Goal: Information Seeking & Learning: Understand process/instructions

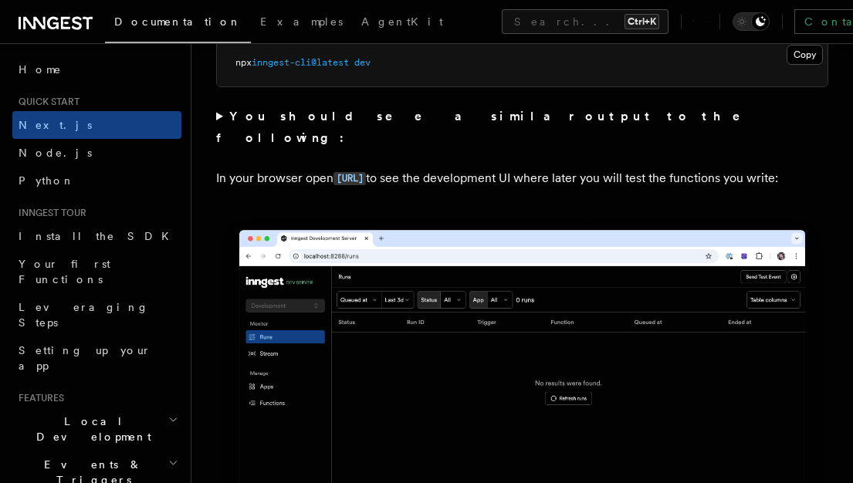
scroll to position [1198, 0]
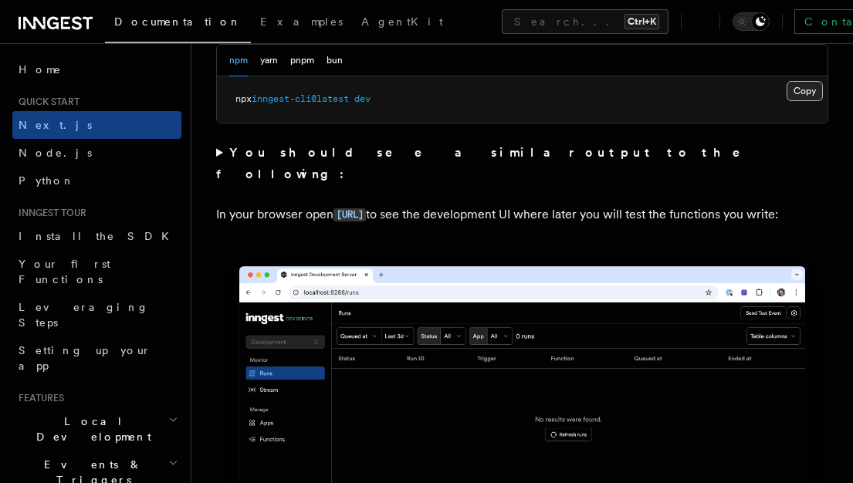
click at [807, 90] on button "Copy Copied" at bounding box center [805, 91] width 36 height 20
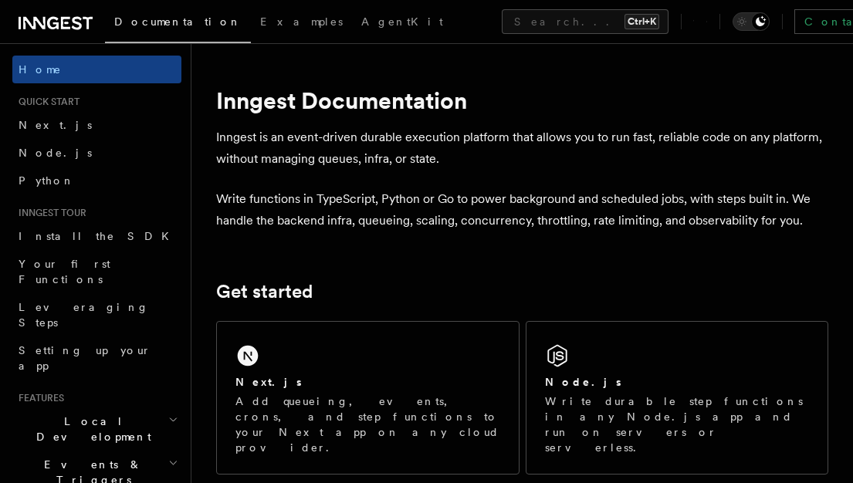
click at [99, 414] on span "Local Development" at bounding box center [90, 429] width 156 height 31
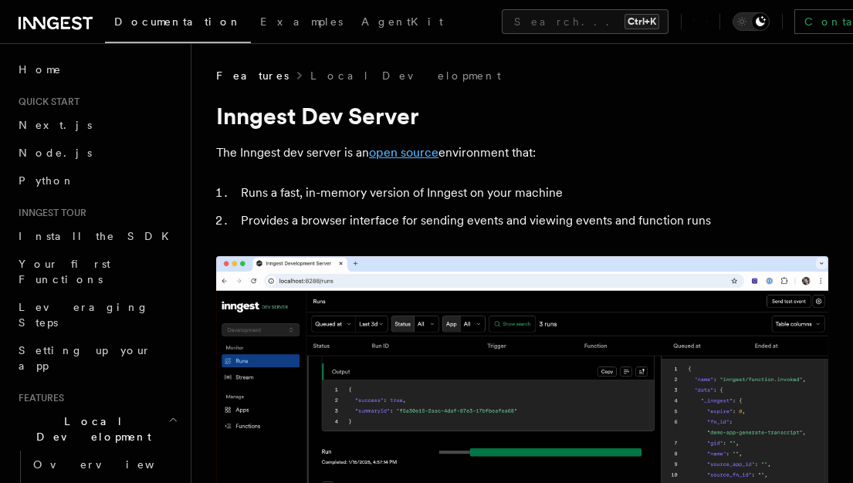
click at [394, 150] on link "open source" at bounding box center [404, 152] width 70 height 15
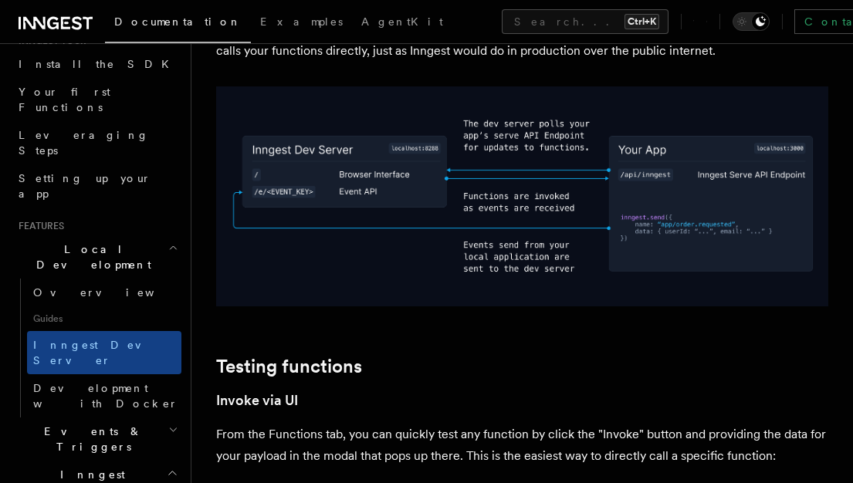
scroll to position [1155, 0]
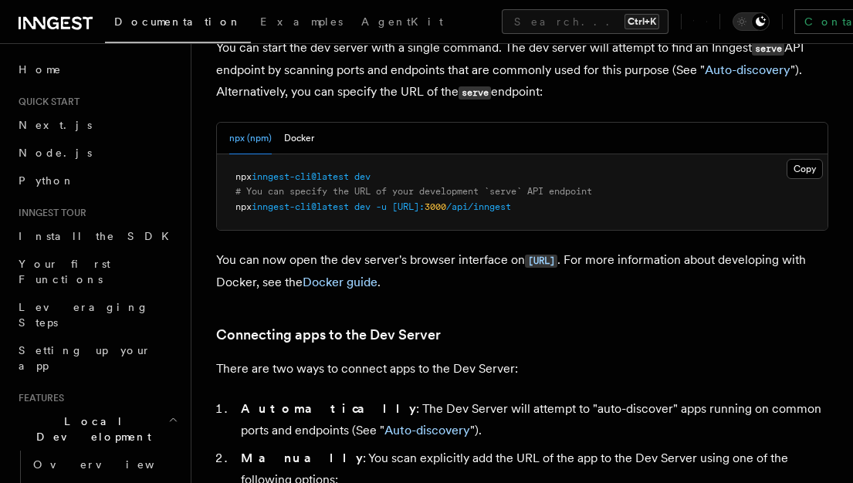
scroll to position [670, 0]
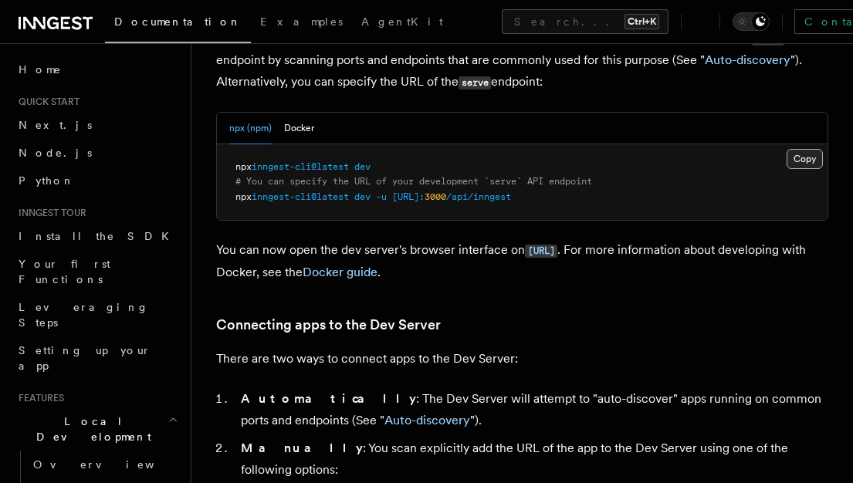
click at [801, 155] on button "Copy Copied" at bounding box center [805, 159] width 36 height 20
click at [810, 158] on button "Copy Copied" at bounding box center [805, 159] width 36 height 20
